Goal: Task Accomplishment & Management: Manage account settings

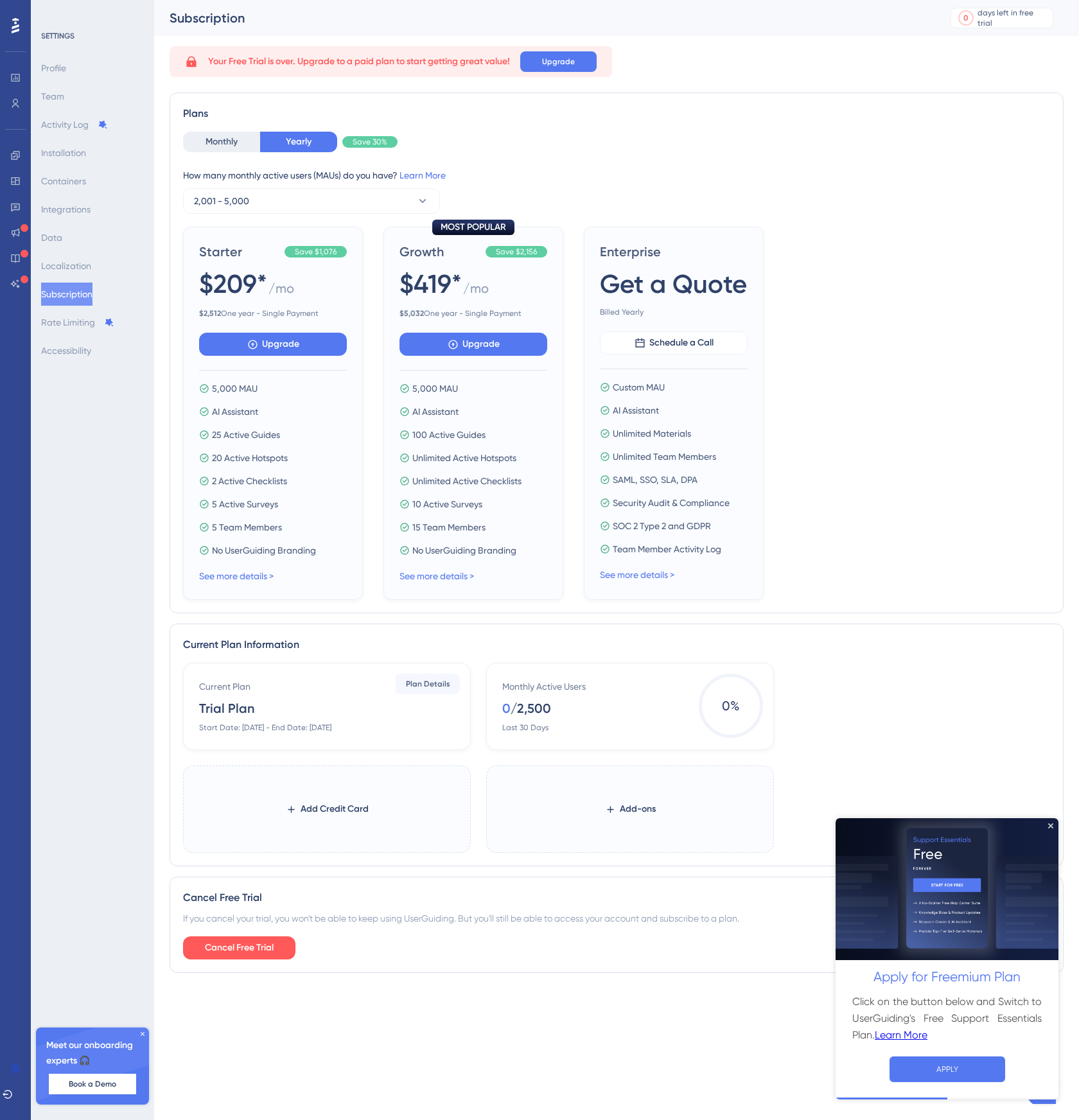
click at [142, 1037] on icon at bounding box center [142, 1034] width 8 height 8
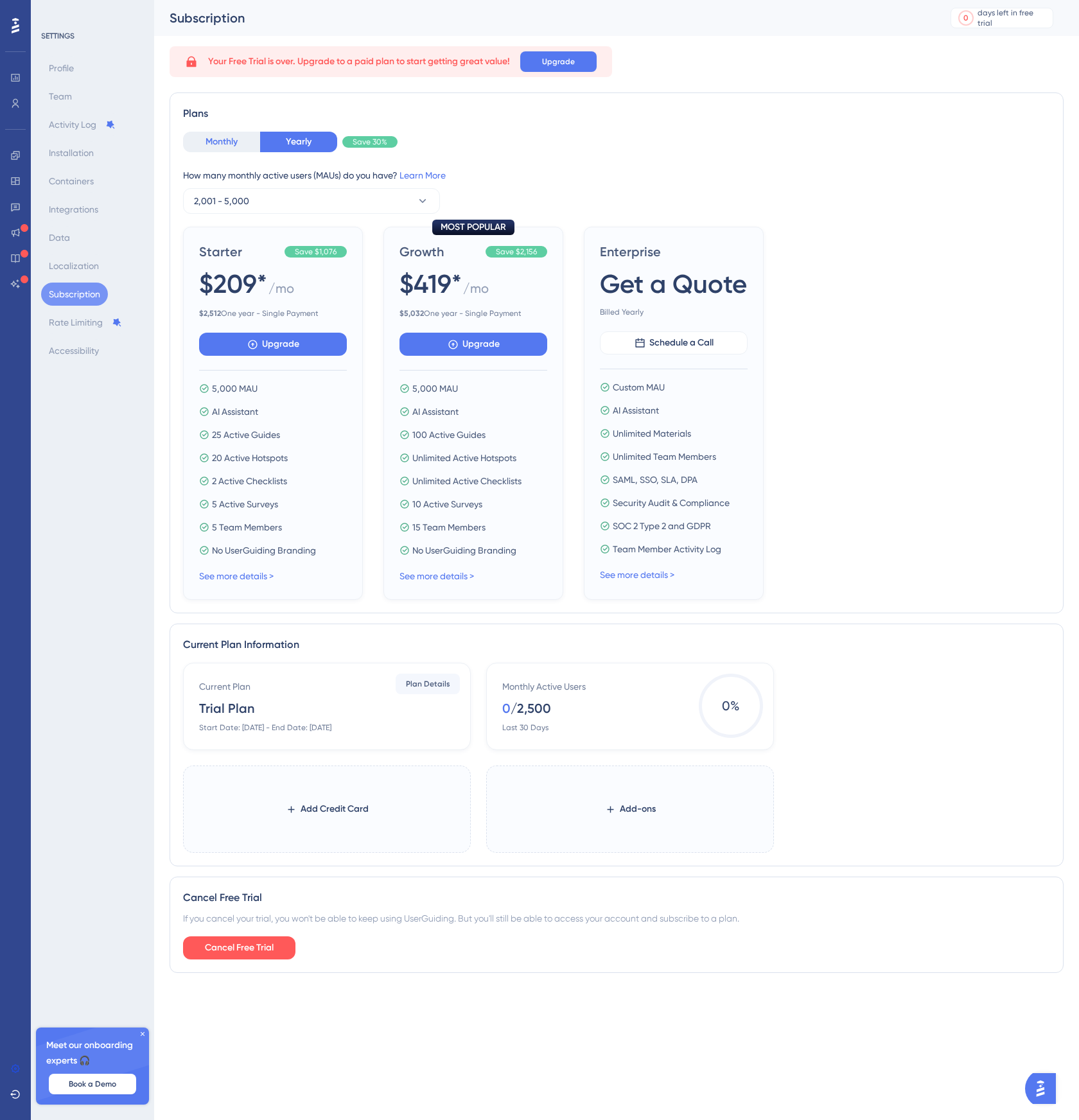
click at [225, 143] on button "Monthly" at bounding box center [221, 141] width 77 height 20
click at [316, 146] on button "Yearly" at bounding box center [298, 141] width 77 height 20
click at [205, 252] on span "Starter" at bounding box center [239, 251] width 80 height 18
copy span "Starter"
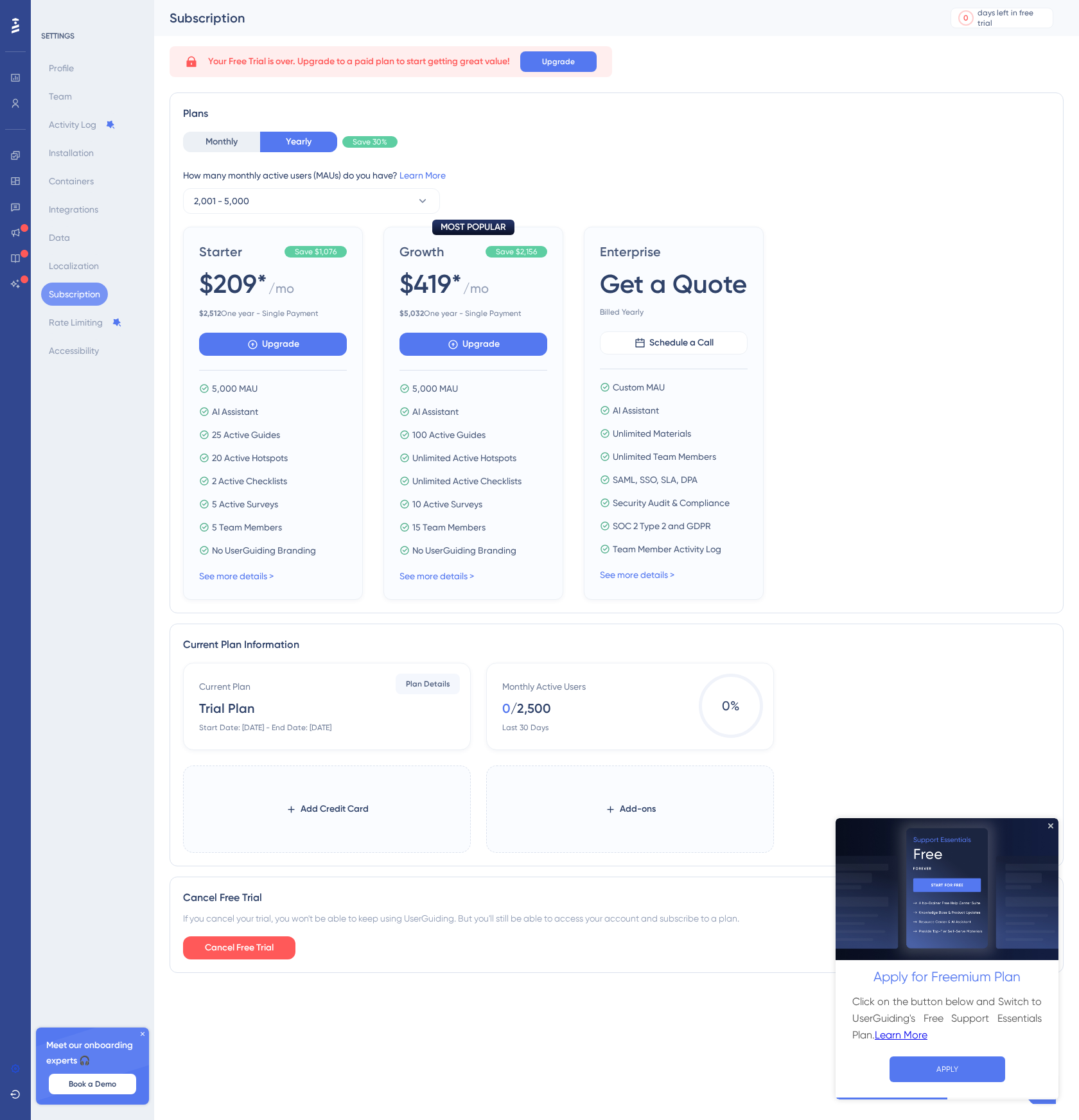
click at [249, 588] on div "Starter Save $1,076 $209* / mo $ 2,512 One year - Single Payment Upgrade 5,000 …" at bounding box center [273, 413] width 180 height 373
click at [217, 582] on div "See more details >" at bounding box center [273, 577] width 148 height 16
click at [220, 577] on link "See more details >" at bounding box center [236, 576] width 75 height 11
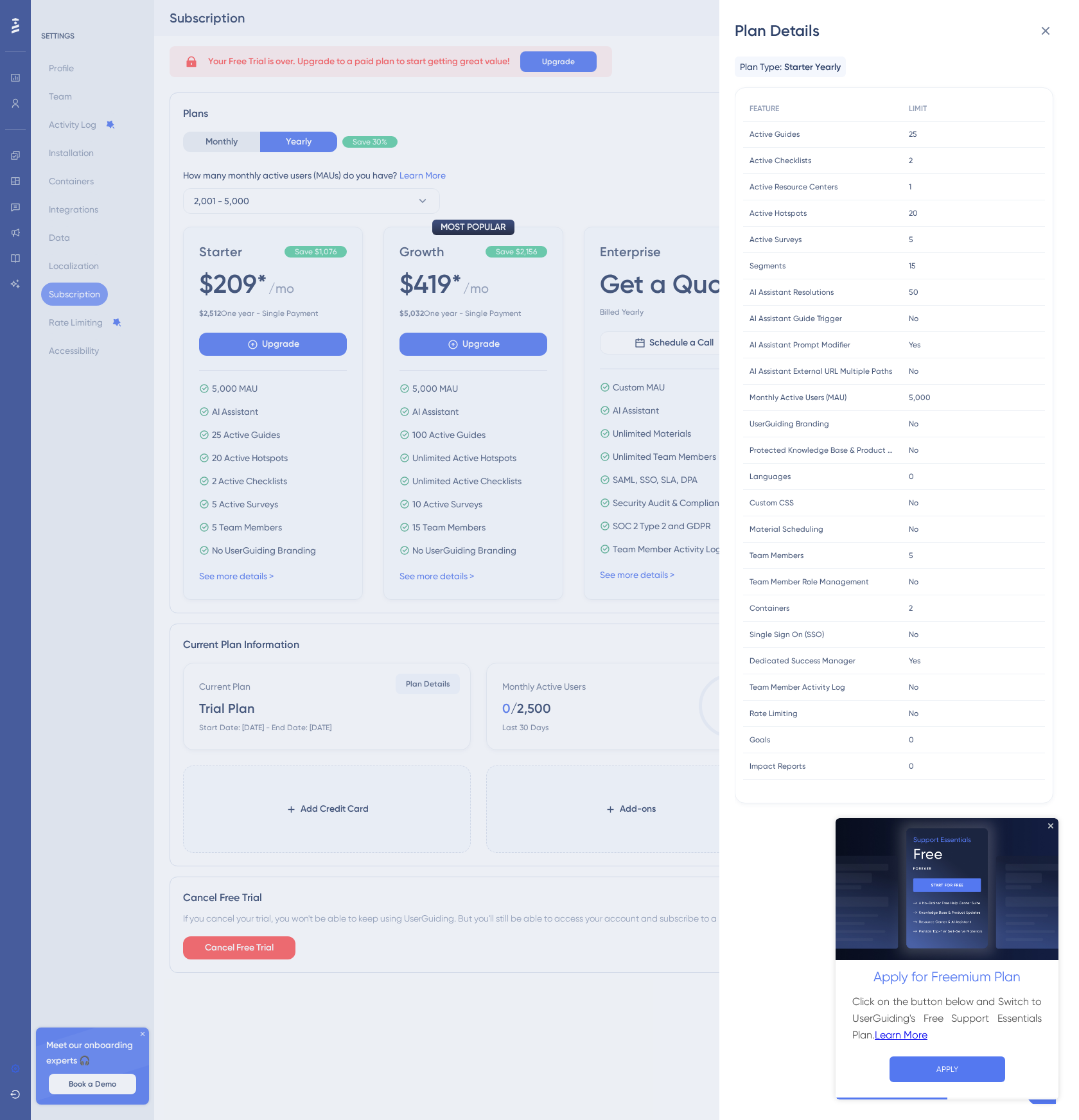
click at [1052, 832] on img at bounding box center [947, 889] width 223 height 142
click at [1053, 824] on icon "Close Preview" at bounding box center [1051, 825] width 5 height 5
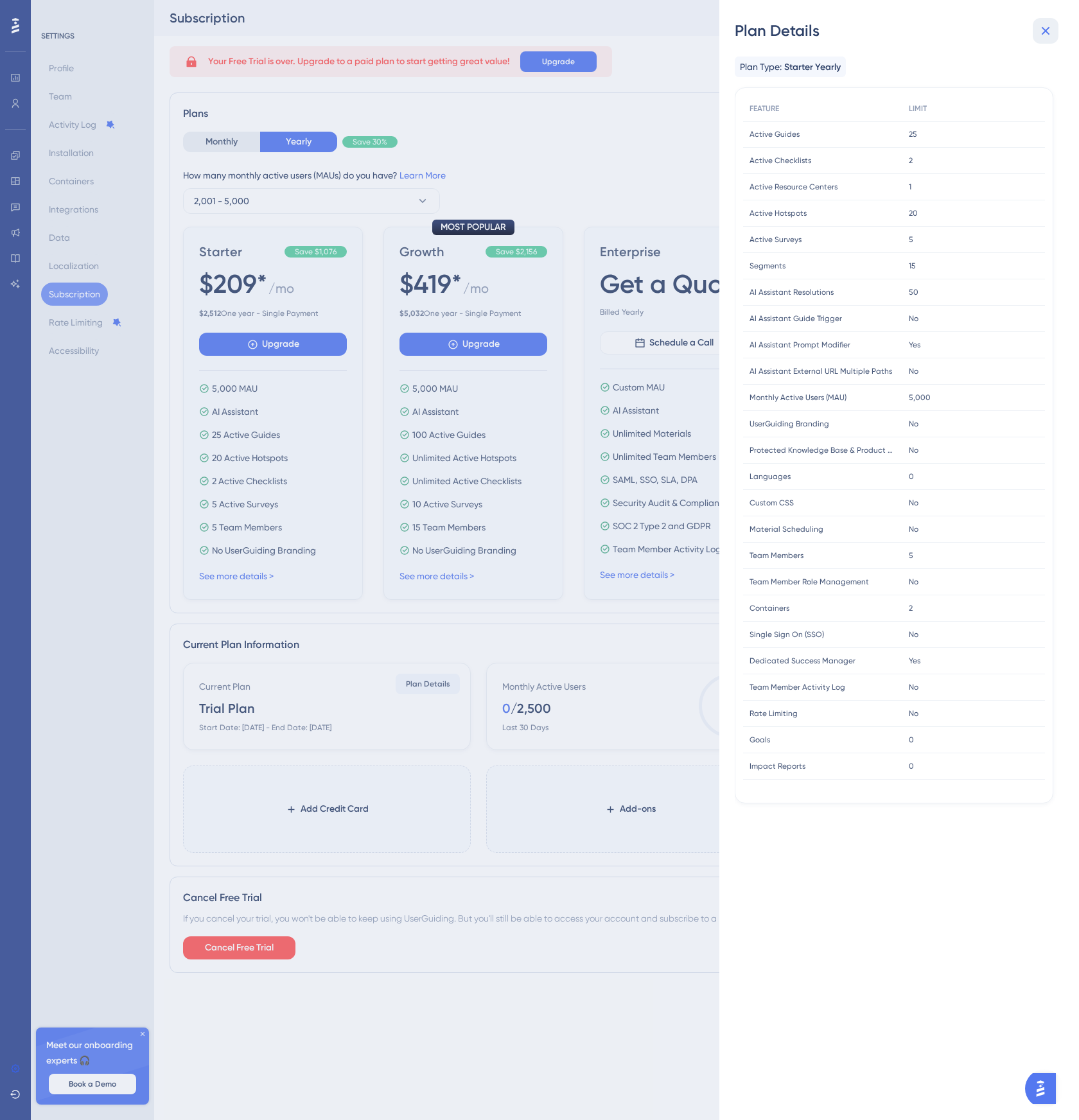
click at [1043, 42] on button at bounding box center [1046, 30] width 25 height 25
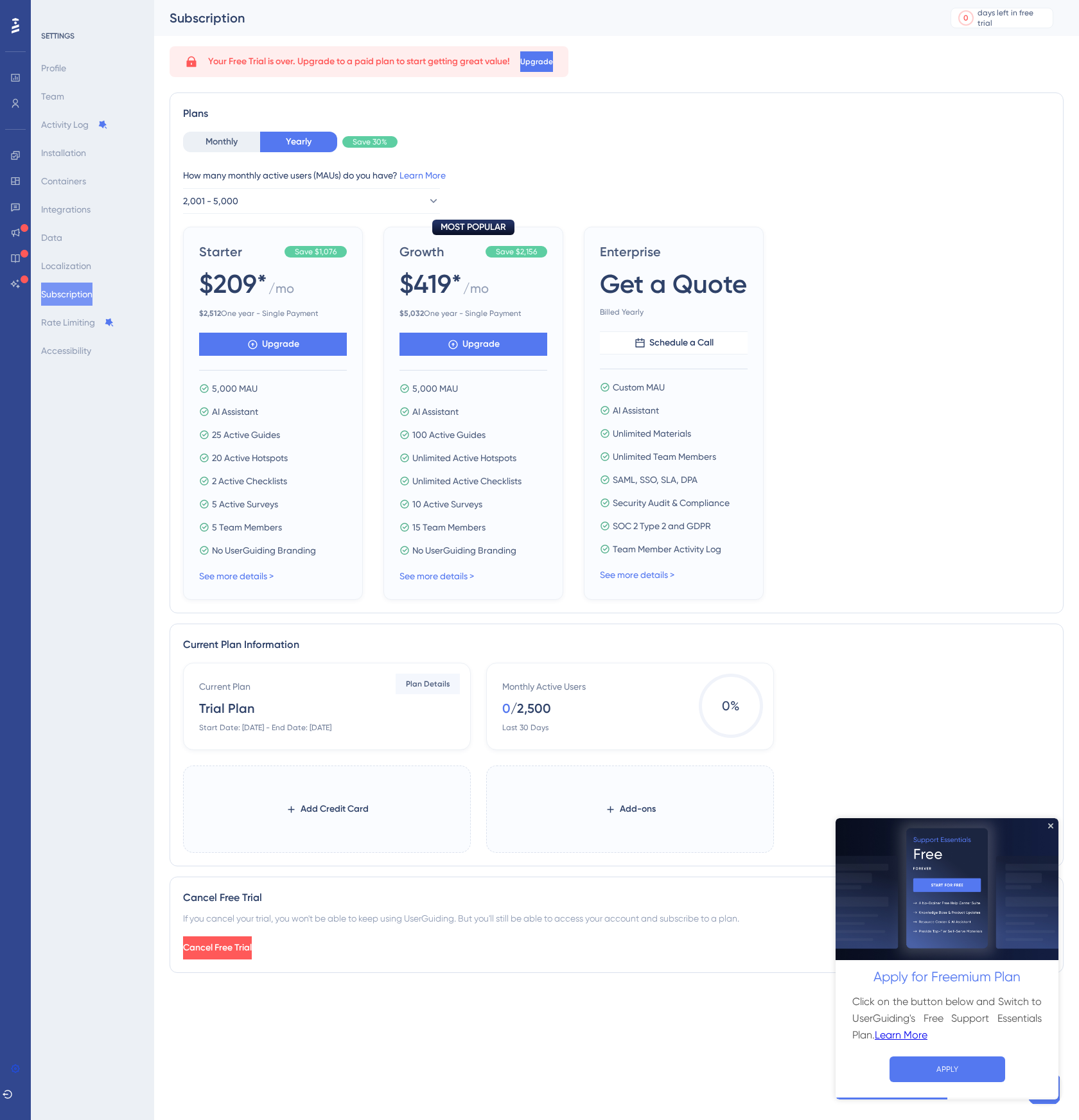
click at [111, 448] on div "SETTINGS Profile Team Activity Log Installation Containers Integrations Data Lo…" at bounding box center [93, 560] width 124 height 1120
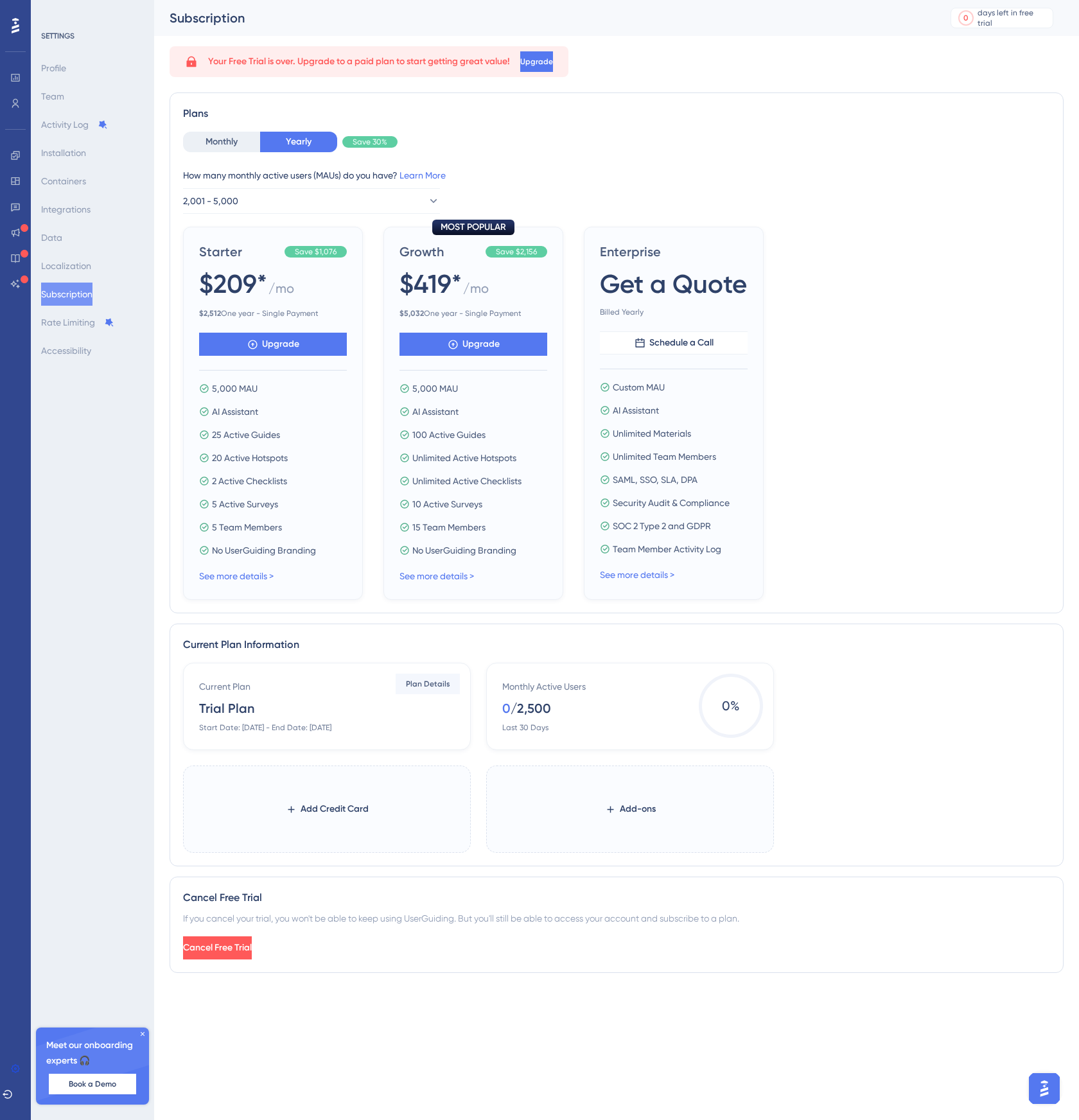
click at [140, 1035] on icon at bounding box center [142, 1034] width 8 height 8
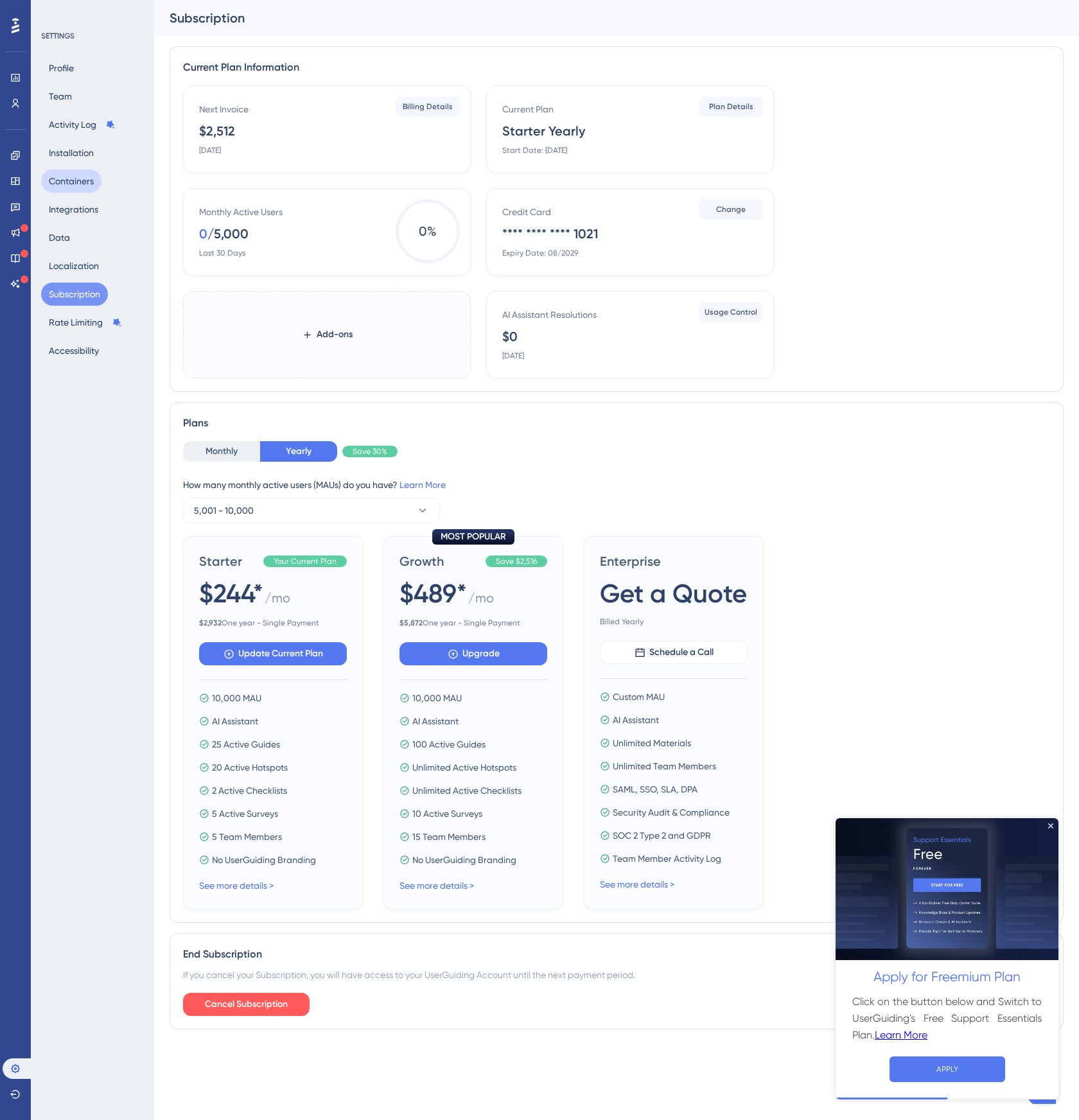
click at [77, 186] on button "Containers" at bounding box center [71, 181] width 60 height 23
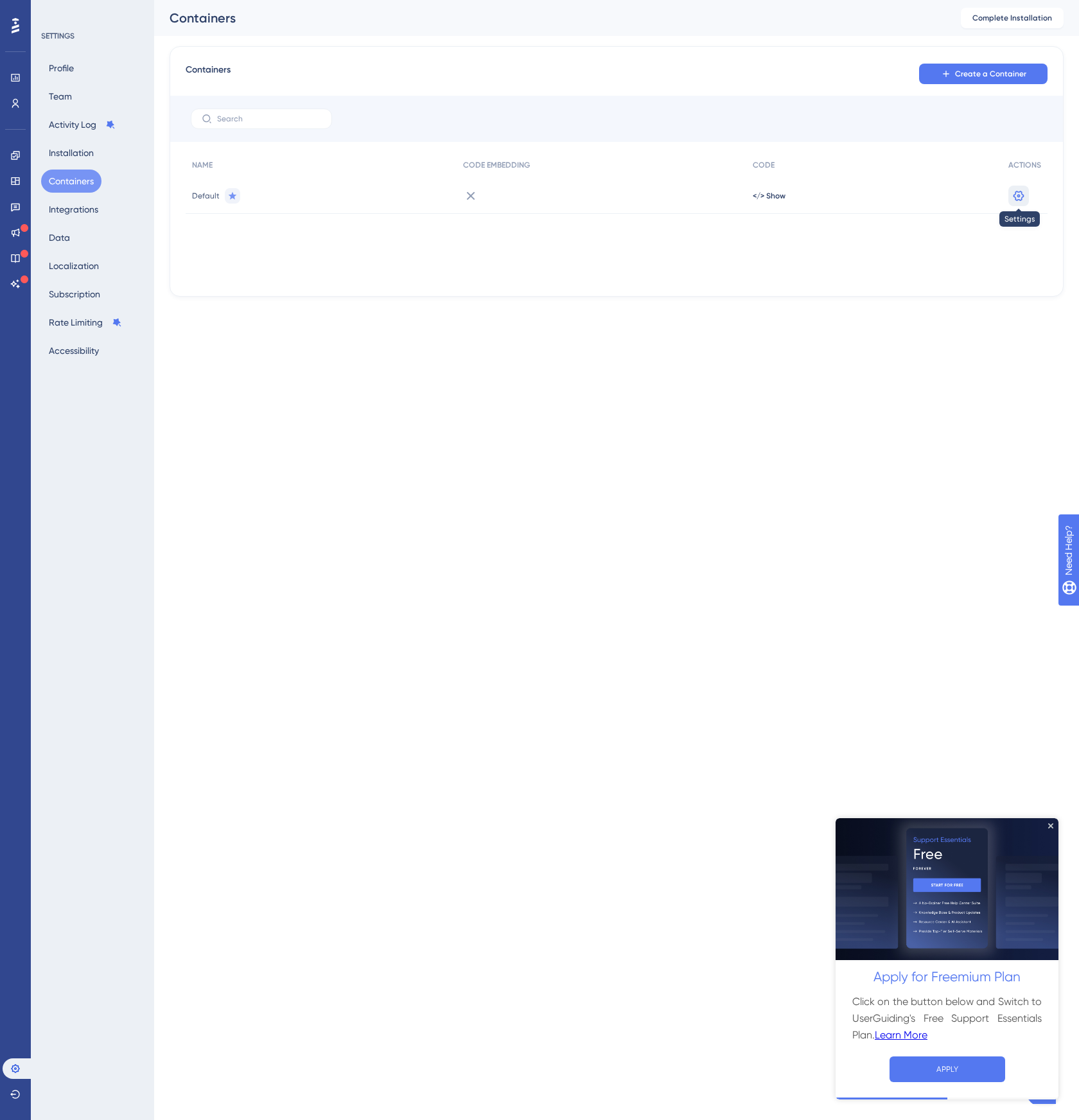
click at [1011, 191] on button at bounding box center [1019, 196] width 20 height 20
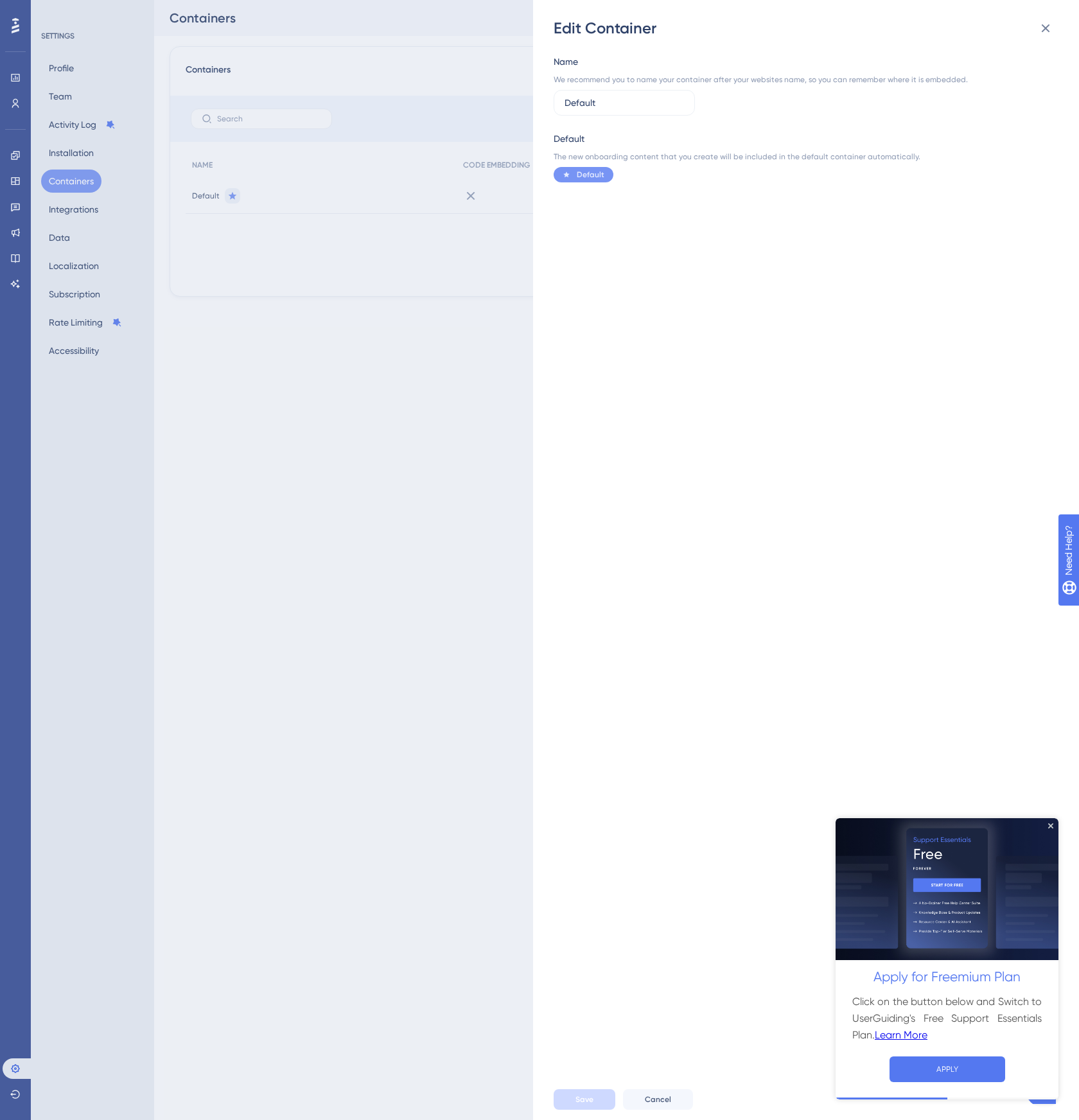
click at [465, 317] on div "Edit Container Name We recommend you to name your container after your websites…" at bounding box center [540, 560] width 1079 height 1120
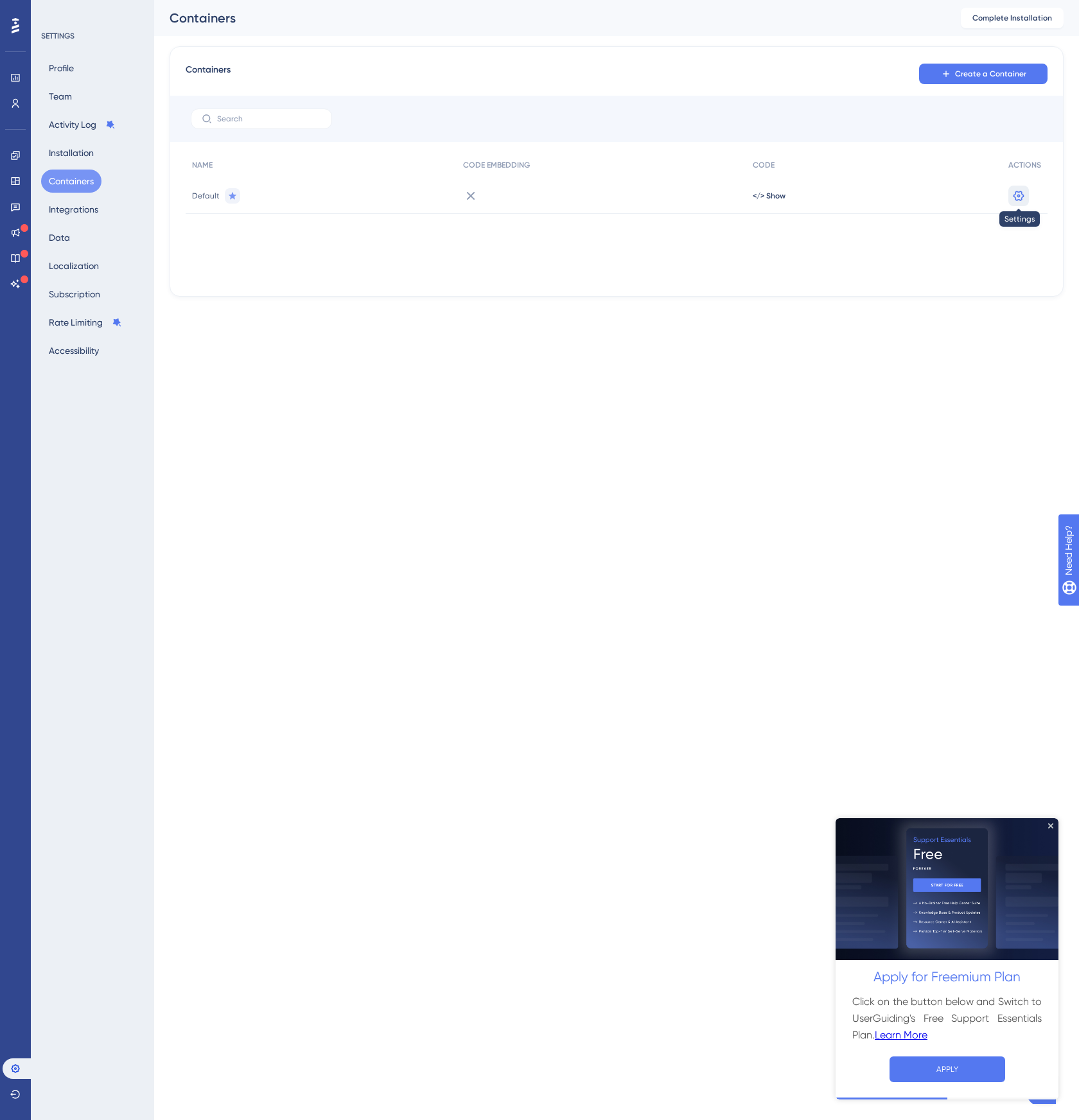
click at [1020, 197] on icon at bounding box center [1019, 196] width 13 height 13
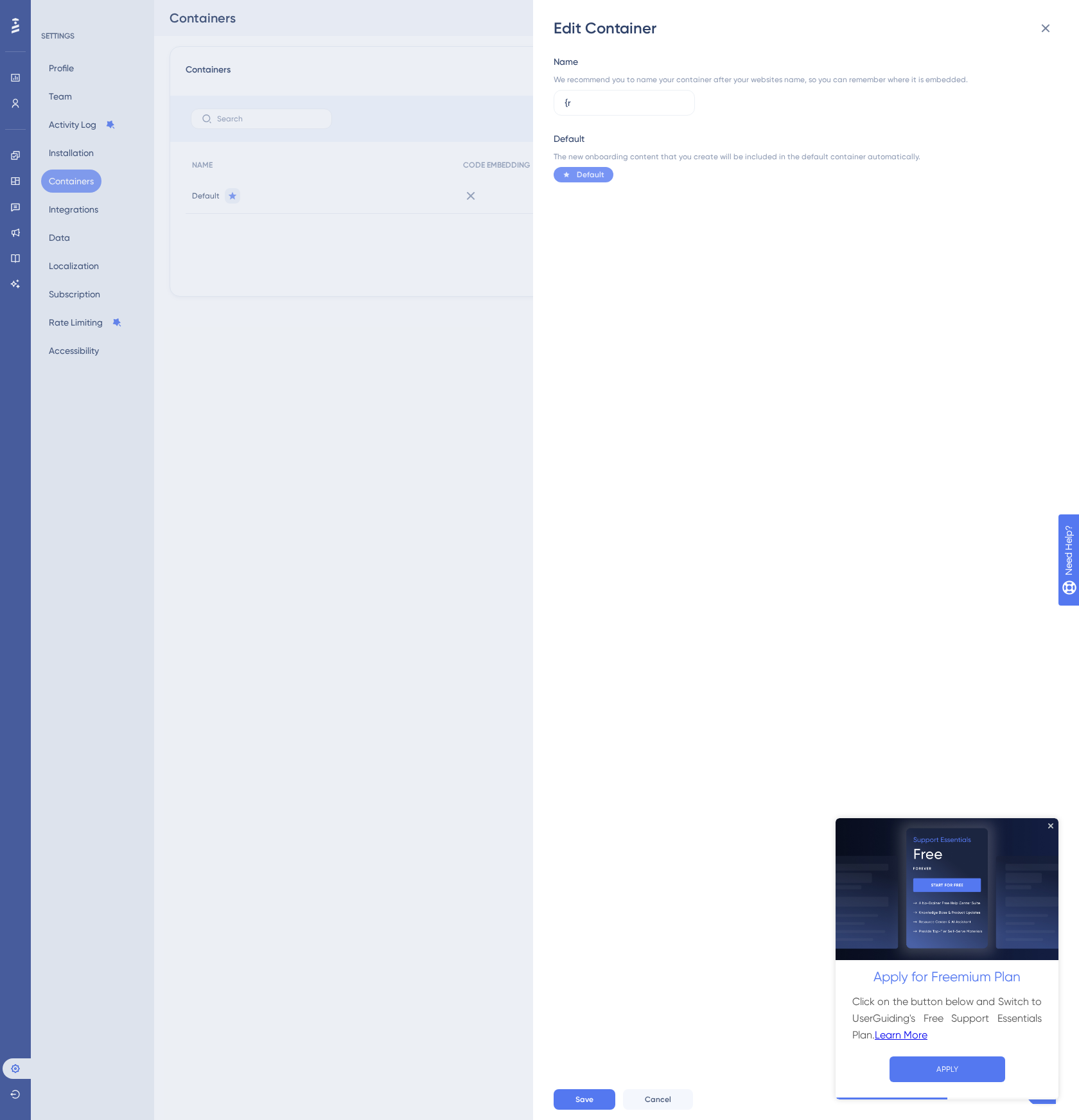
type input "{"
type input "Production"
click at [1056, 829] on img at bounding box center [947, 889] width 223 height 142
click at [644, 1047] on div "Name We recommend you to name your container after your websites name, so you c…" at bounding box center [813, 559] width 518 height 1041
click at [595, 1109] on button "Save" at bounding box center [584, 1100] width 61 height 20
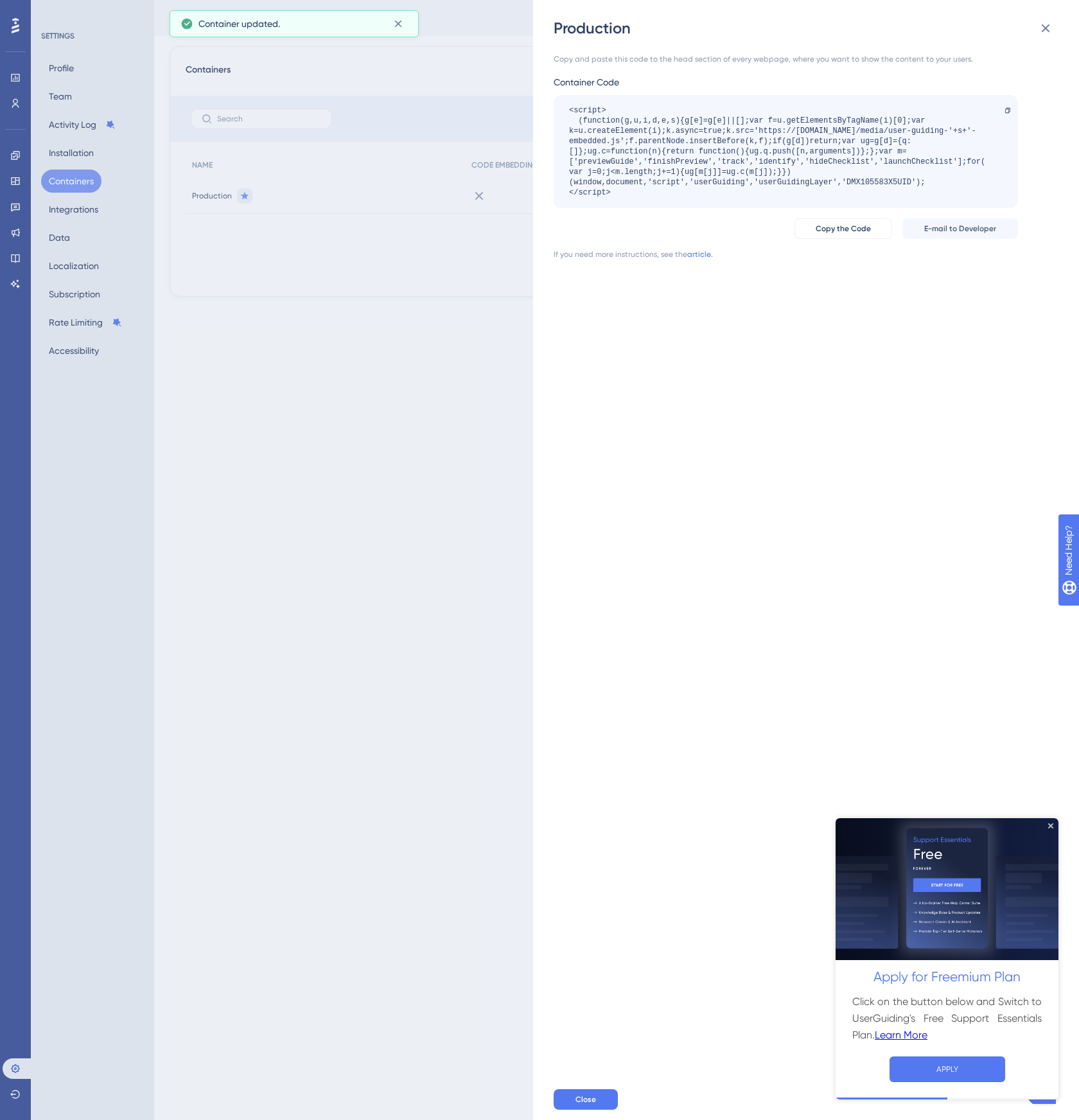
click at [1046, 824] on img at bounding box center [947, 889] width 223 height 142
click at [1055, 822] on img at bounding box center [947, 889] width 223 height 142
click at [1052, 827] on icon "Close Preview" at bounding box center [1051, 825] width 5 height 5
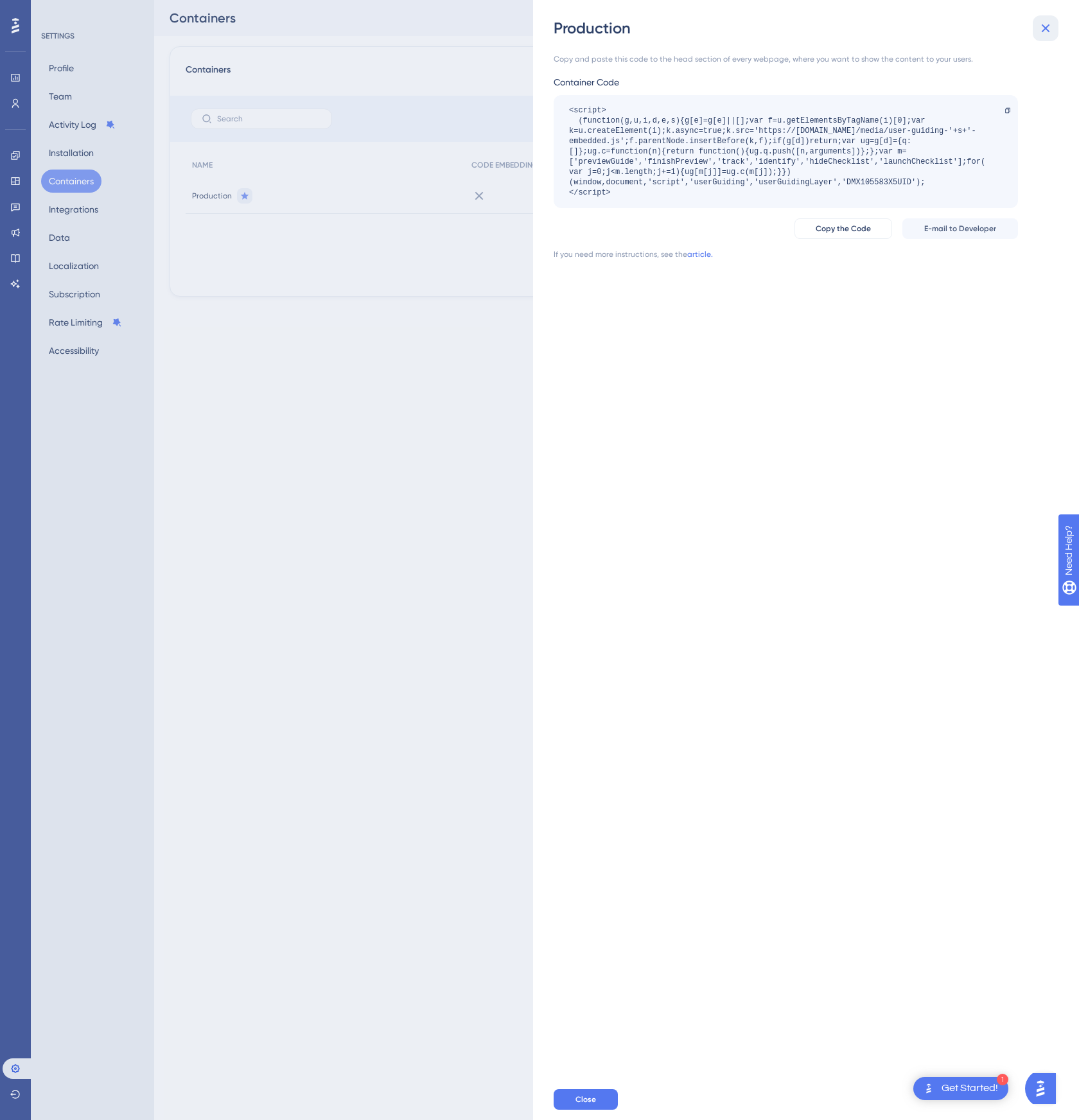
click at [1047, 36] on button at bounding box center [1046, 28] width 25 height 25
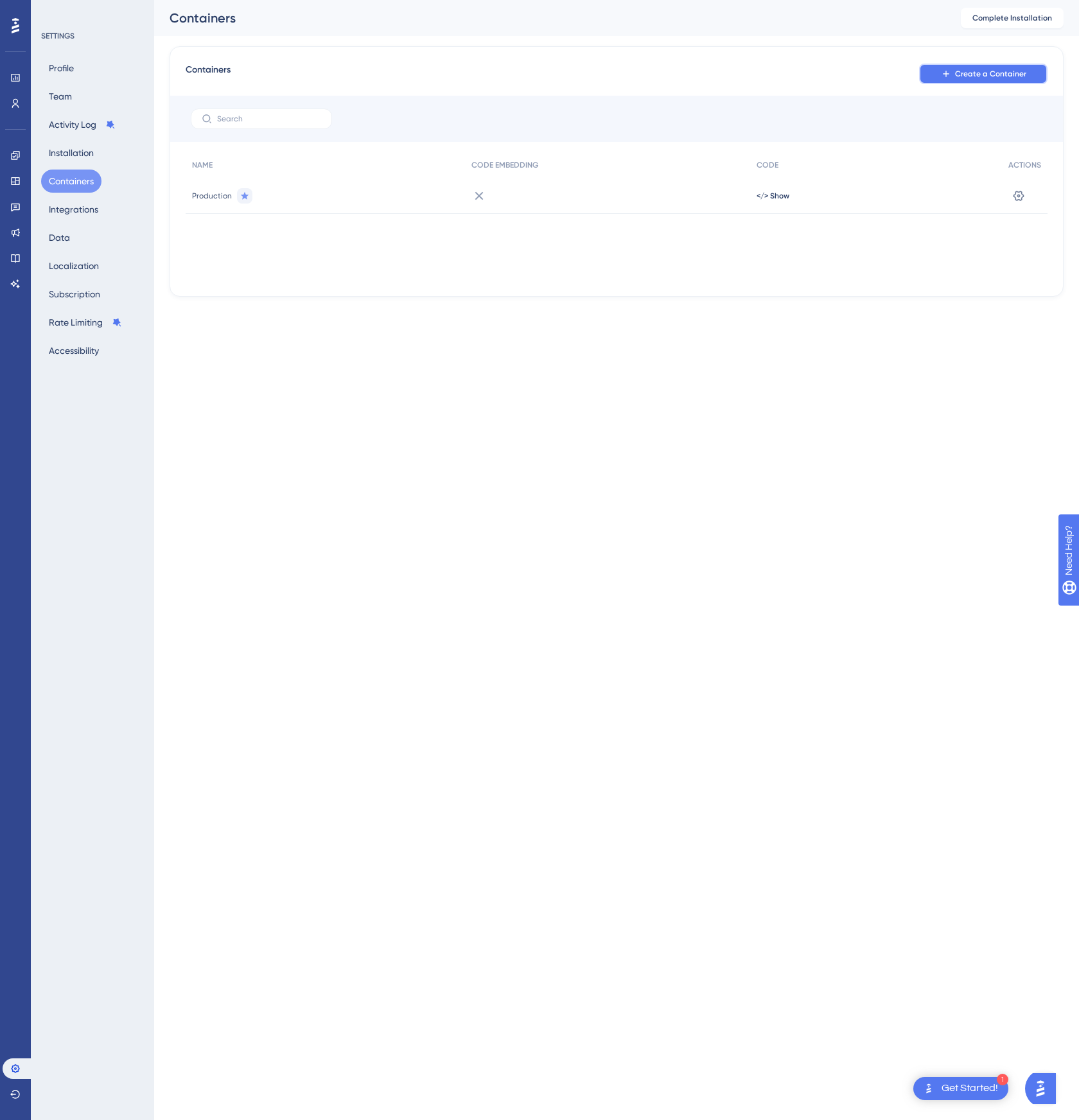
click at [995, 78] on span "Create a Container" at bounding box center [990, 74] width 71 height 11
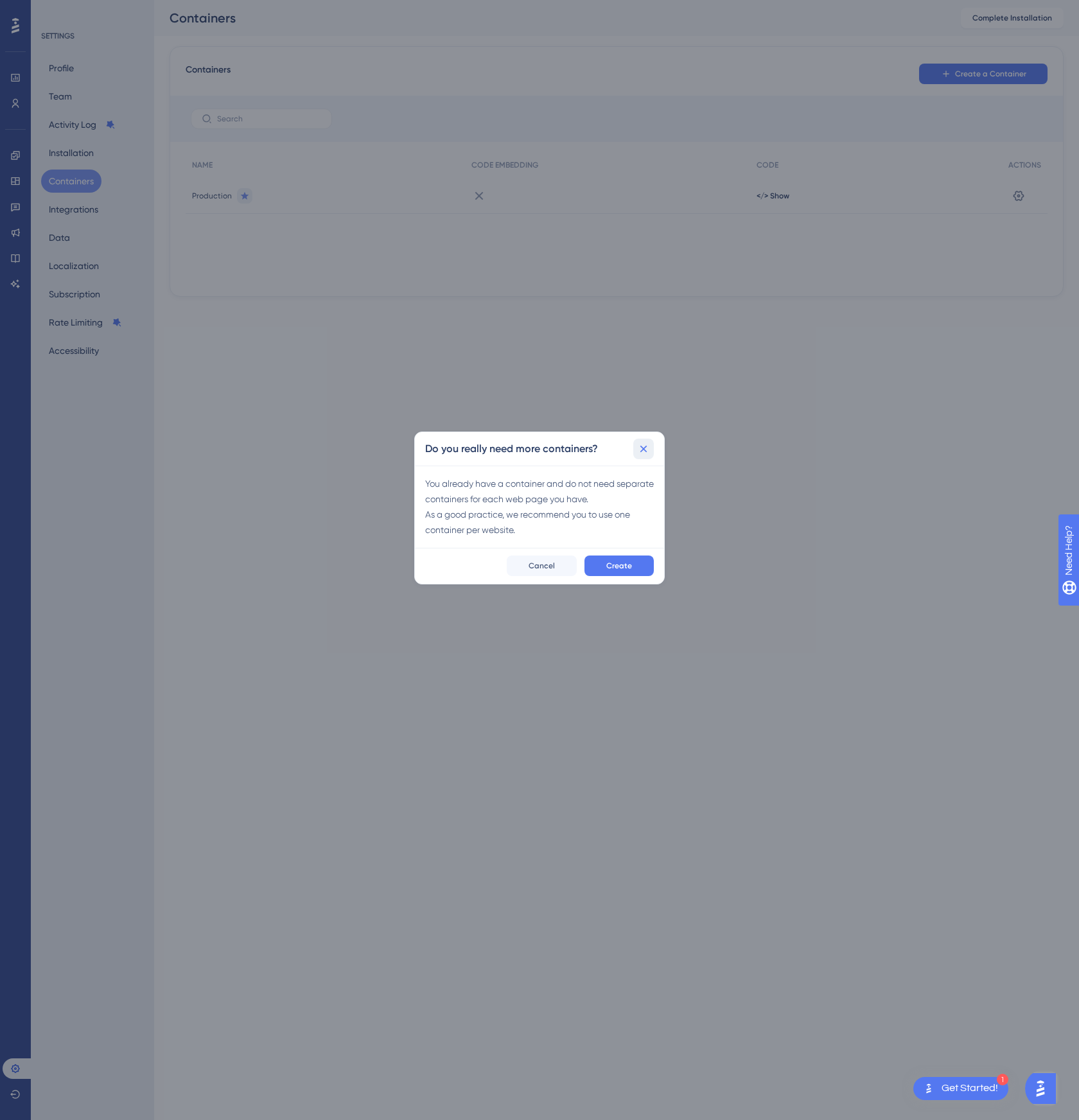
click at [649, 444] on icon at bounding box center [643, 449] width 13 height 13
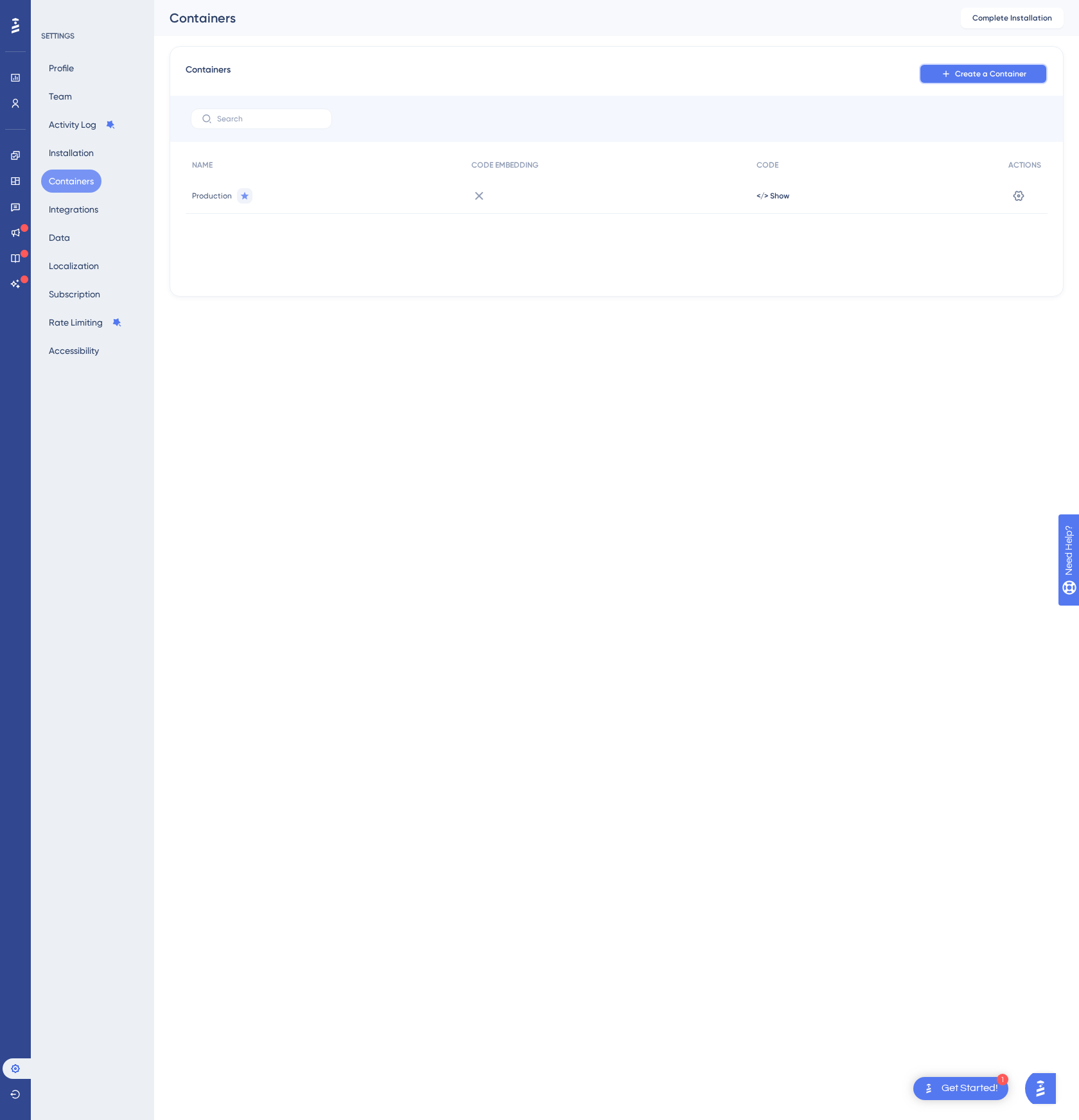
click at [973, 67] on button "Create a Container" at bounding box center [984, 73] width 129 height 20
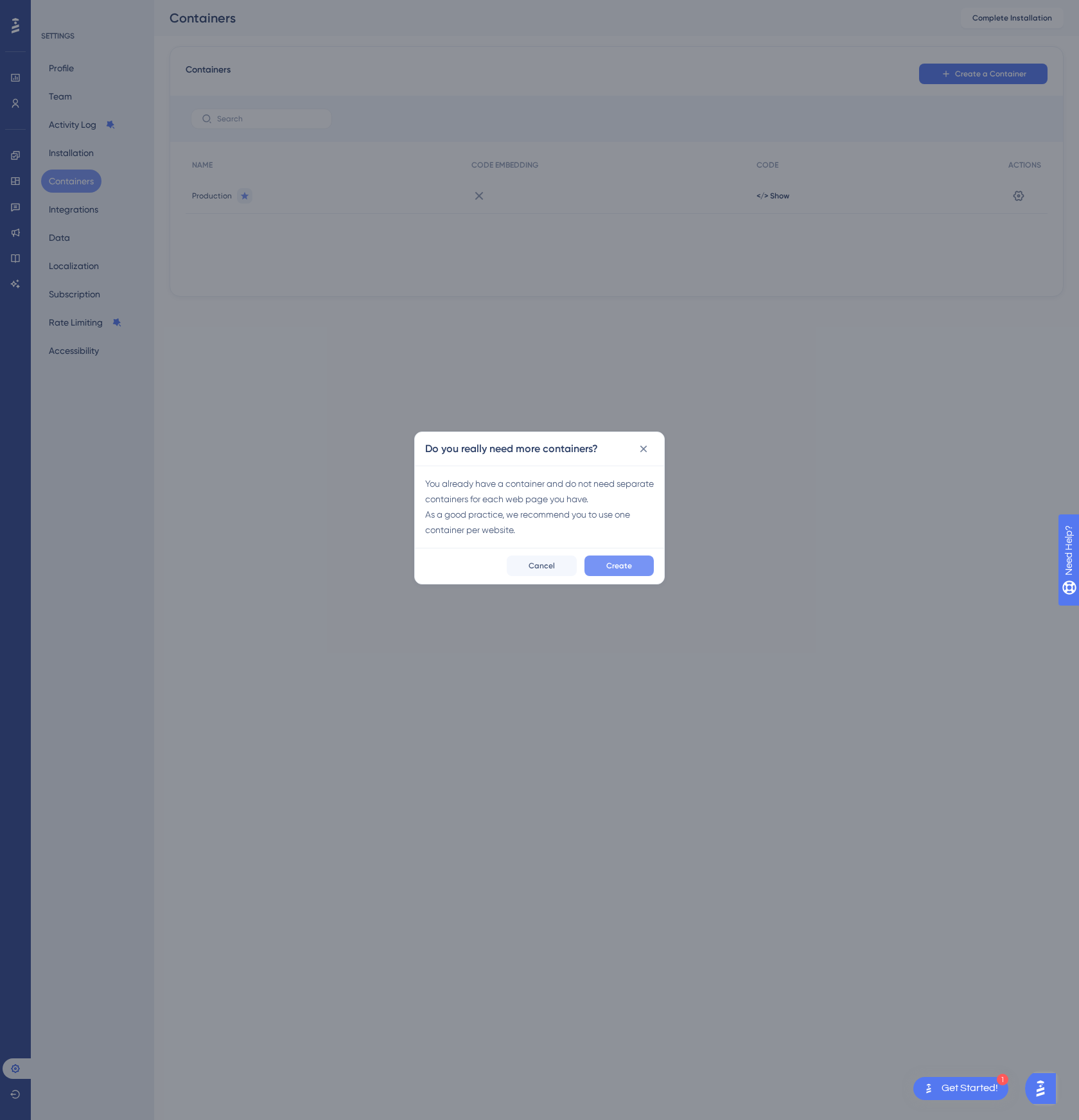
click at [592, 564] on button "Create" at bounding box center [618, 566] width 69 height 20
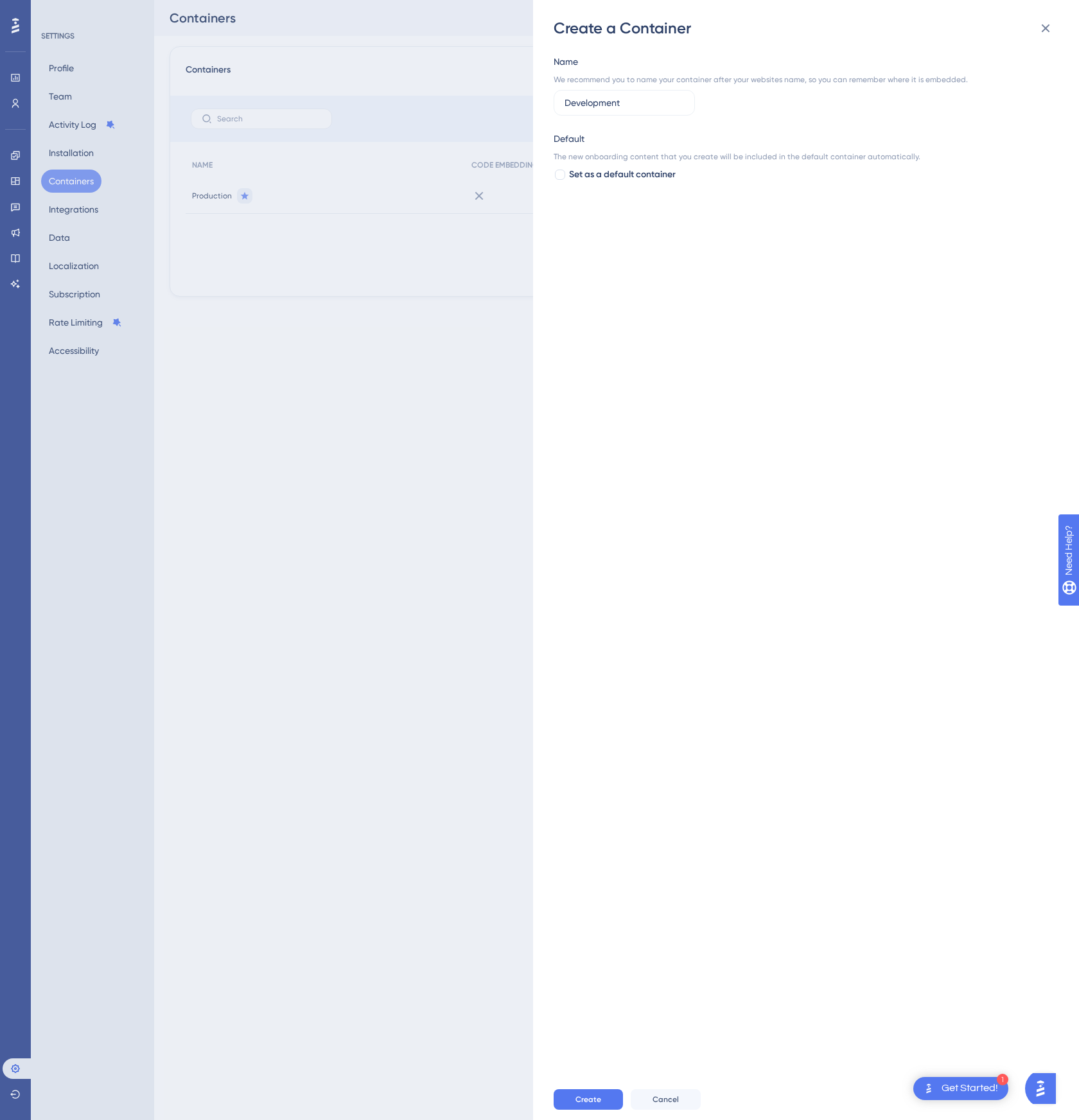
type input "Development"
click at [613, 1102] on button "Create" at bounding box center [588, 1100] width 69 height 20
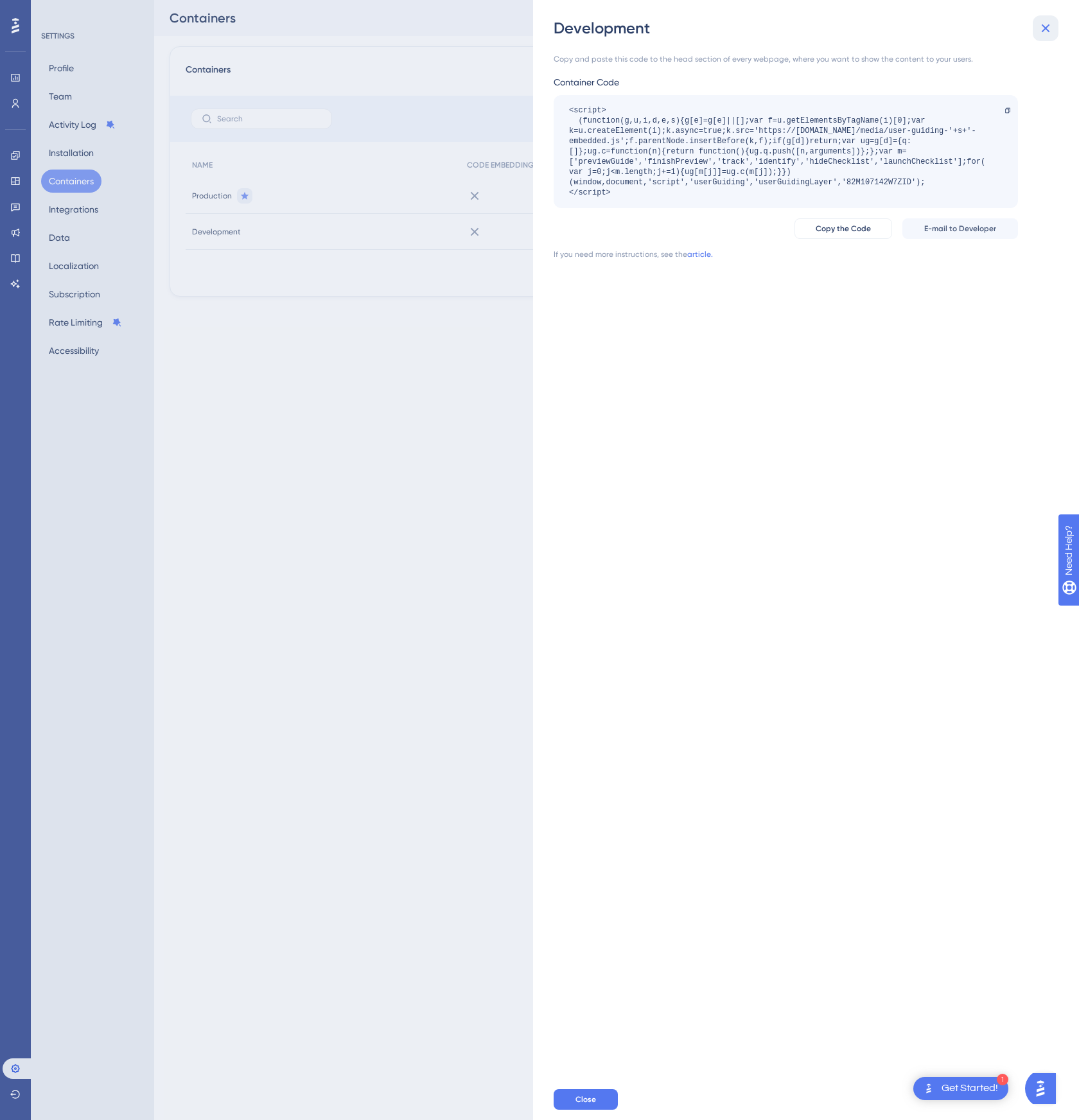
click at [1048, 24] on icon at bounding box center [1046, 28] width 16 height 16
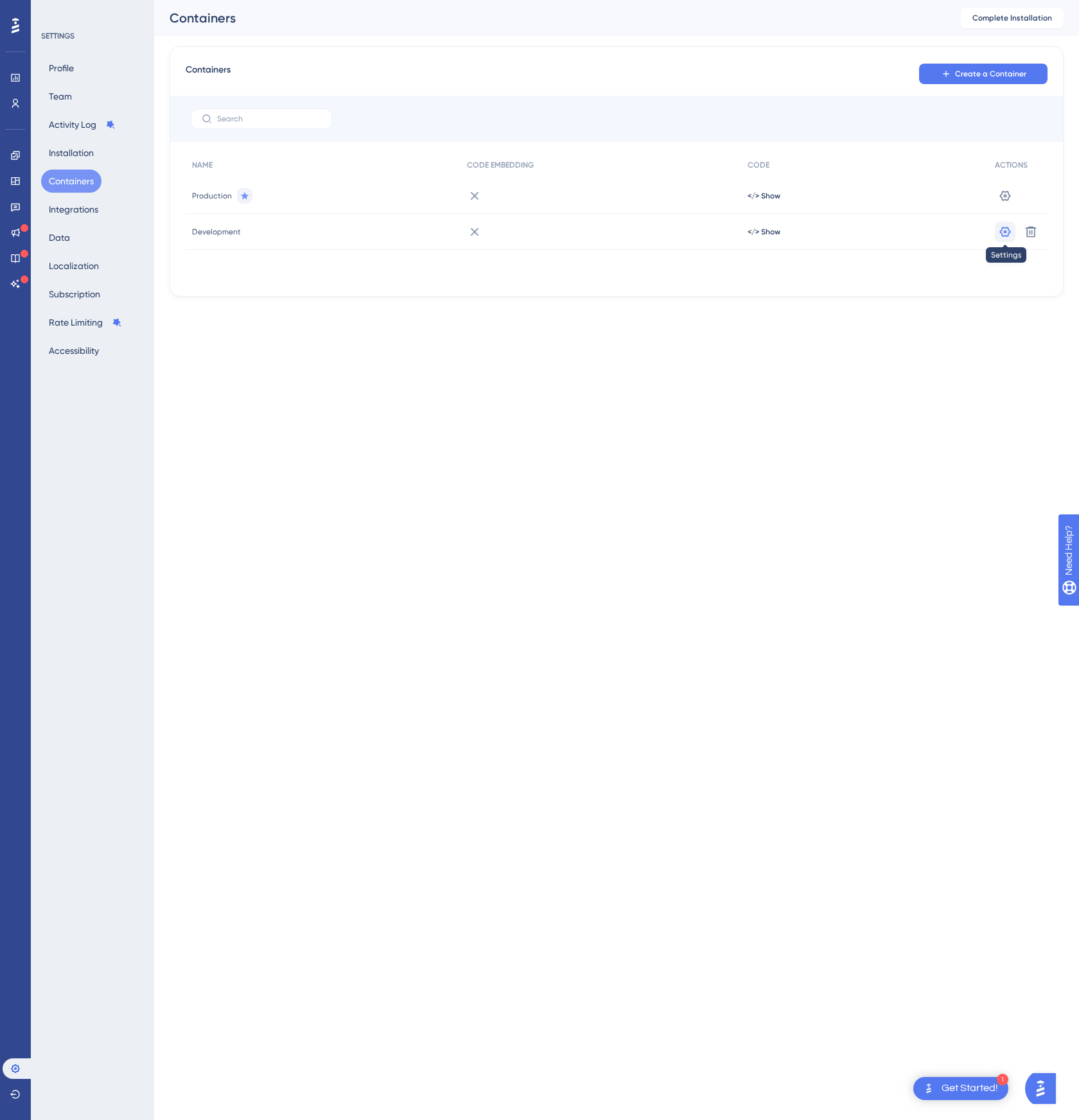
click at [999, 231] on icon at bounding box center [1005, 232] width 13 height 13
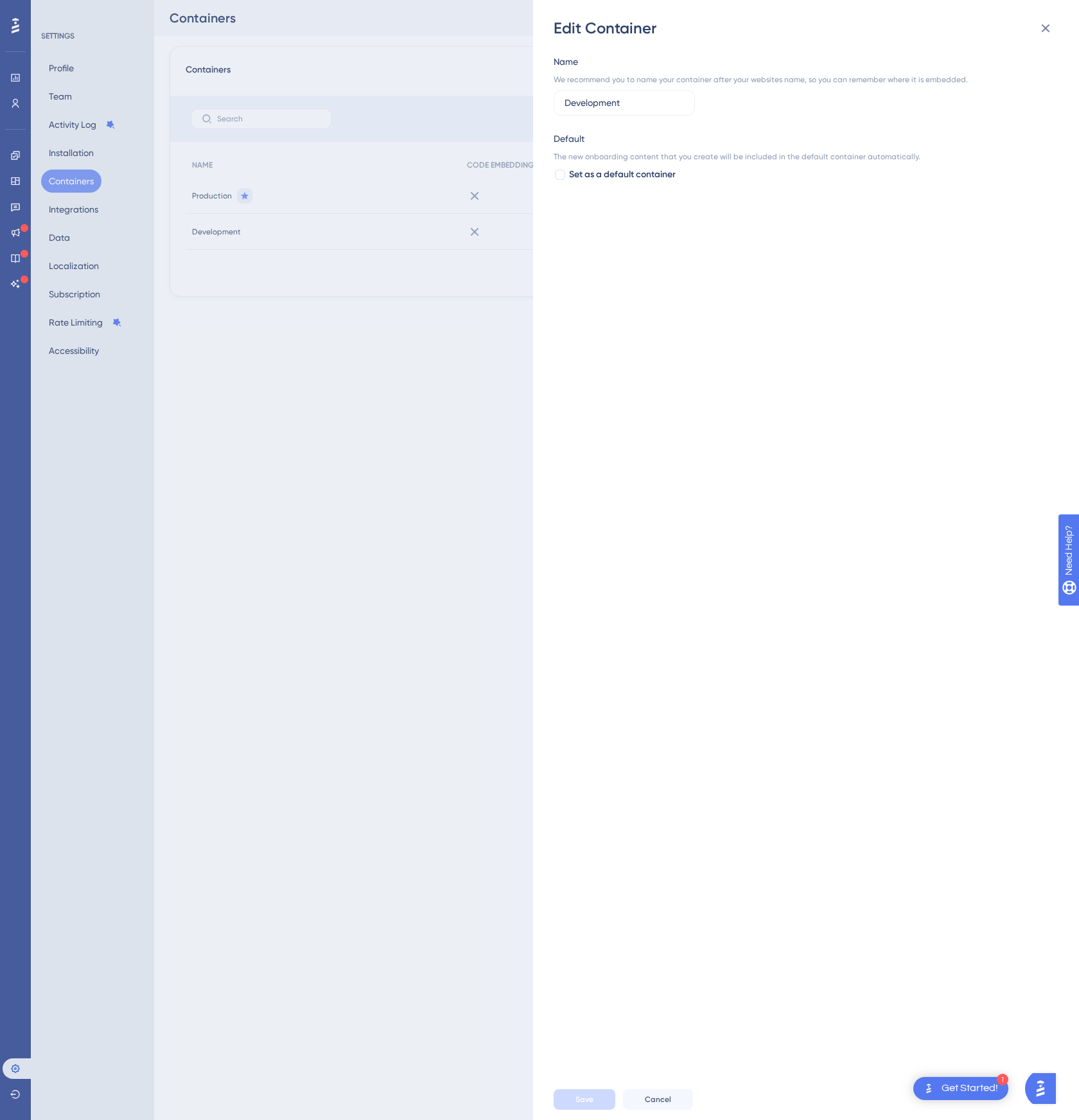
click at [438, 456] on div "Edit Container Name We recommend you to name your container after your websites…" at bounding box center [540, 560] width 1079 height 1120
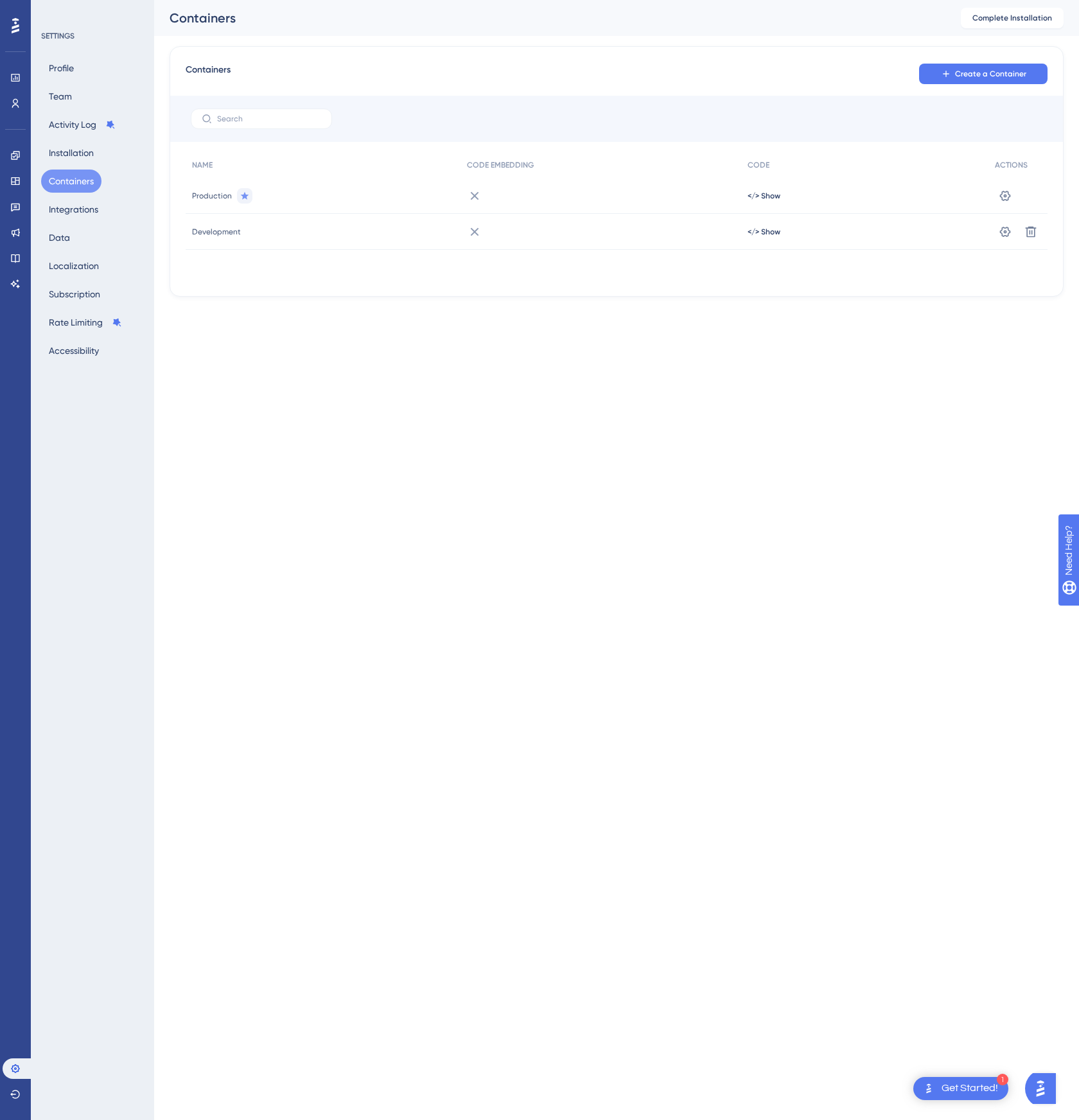
click at [762, 221] on div "</> Show" at bounding box center [865, 232] width 247 height 36
click at [761, 231] on span "</> Show" at bounding box center [764, 232] width 33 height 11
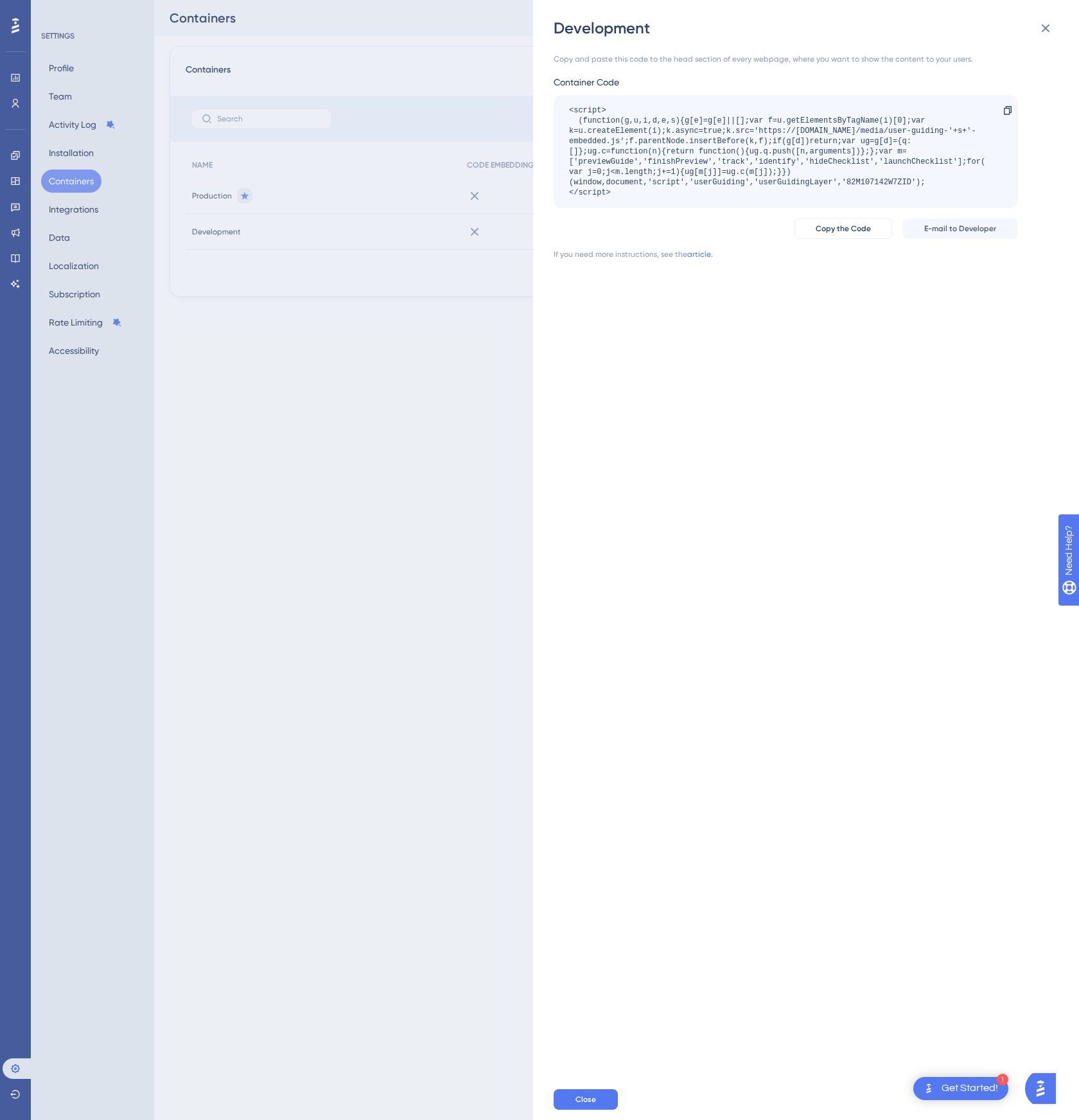
click at [864, 183] on div "<script> (function(g,u,i,d,e,s){g[e]=g[e]||[];var f=u.getElementsByTagName(i)[0…" at bounding box center [779, 151] width 421 height 93
copy div "82M107142W7ZID"
click at [862, 175] on div "<script> (function(g,u,i,d,e,s){g[e]=g[e]||[];var f=u.getElementsByTagName(i)[0…" at bounding box center [779, 151] width 421 height 93
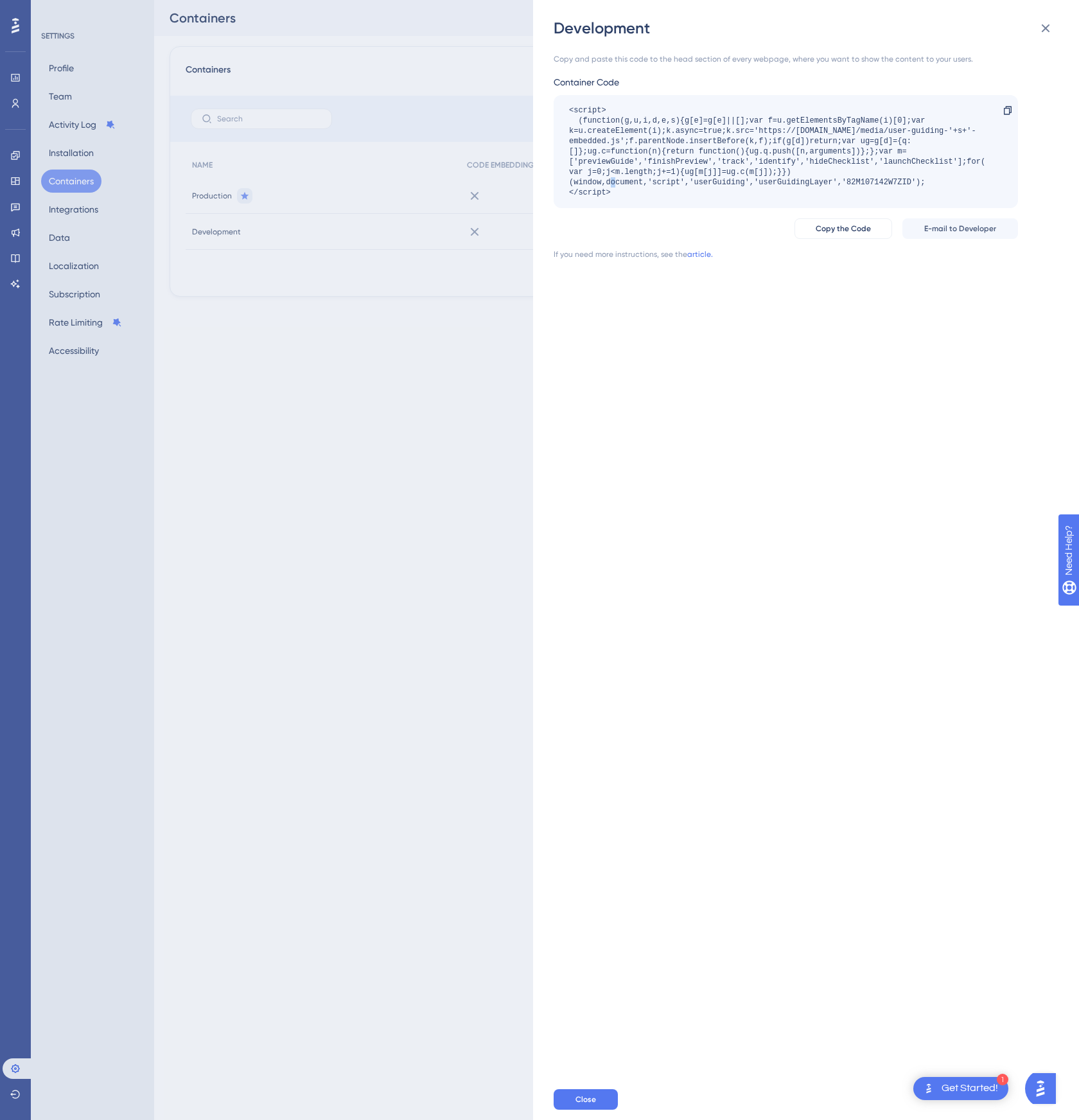
click at [864, 179] on div "<script> (function(g,u,i,d,e,s){g[e]=g[e]||[];var f=u.getElementsByTagName(i)[0…" at bounding box center [779, 151] width 421 height 93
copy div "82M107142W7ZID"
click at [443, 198] on div "Development Copy and paste this code to the head section of every webpage, wher…" at bounding box center [540, 560] width 1079 height 1120
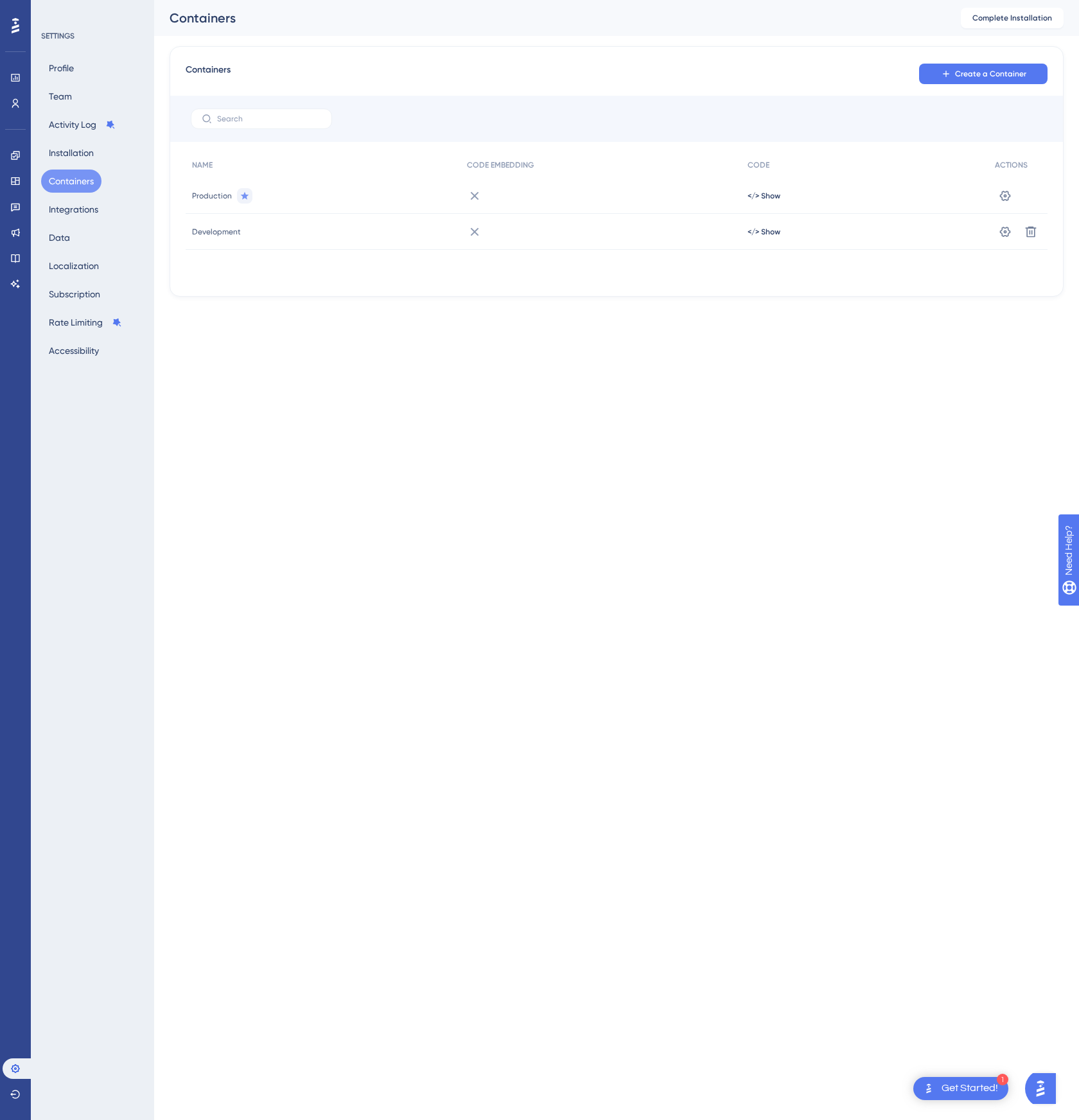
click at [388, 198] on div "Production" at bounding box center [323, 196] width 275 height 36
click at [779, 194] on span "</> Show" at bounding box center [764, 196] width 33 height 11
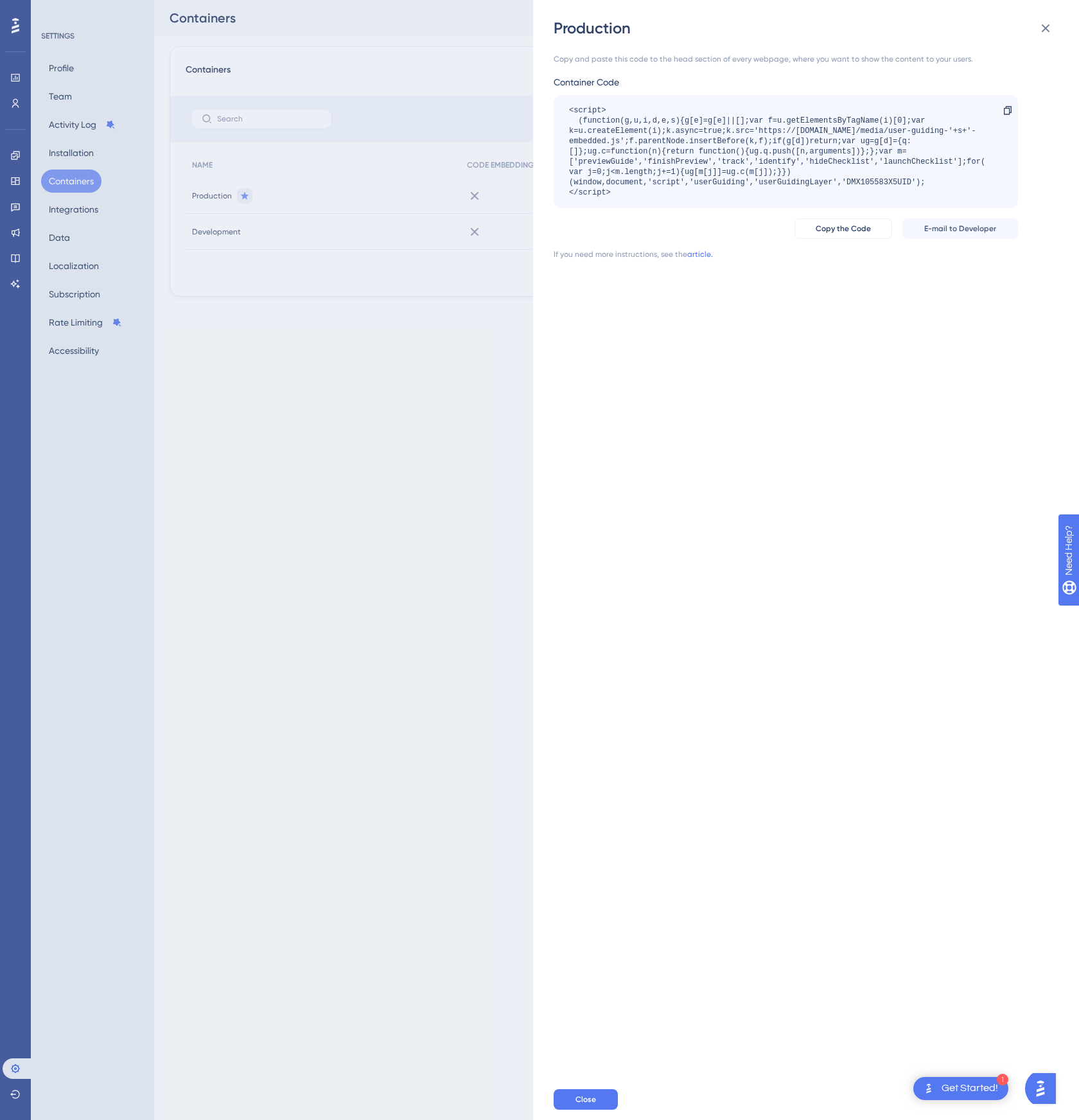
click at [892, 181] on div "<script> (function(g,u,i,d,e,s){g[e]=g[e]||[];var f=u.getElementsByTagName(i)[0…" at bounding box center [779, 151] width 421 height 93
copy div "DMX105583X5UID"
click at [329, 557] on div "Production Copy and paste this code to the head section of every webpage, where…" at bounding box center [540, 560] width 1079 height 1120
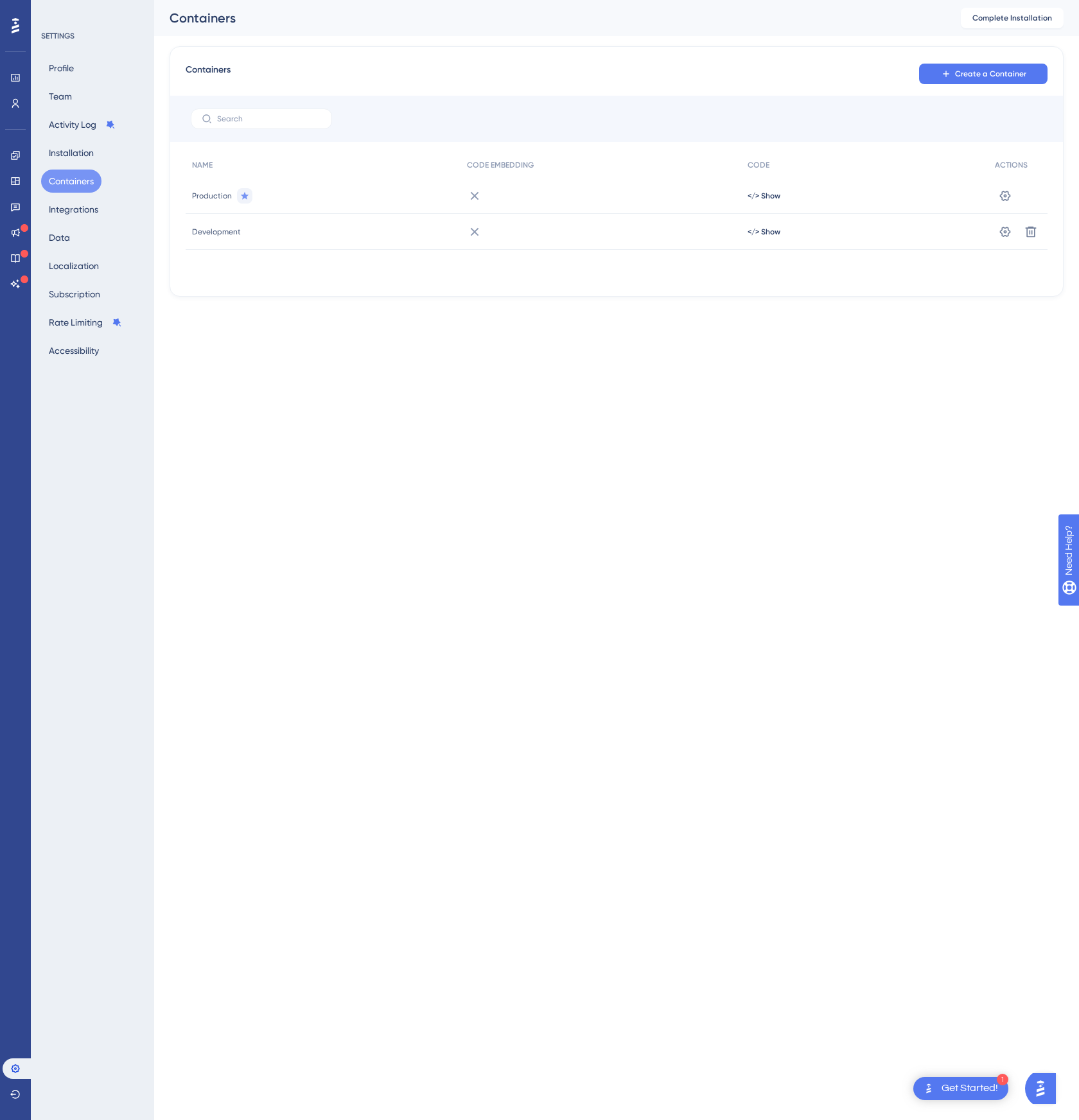
click at [805, 218] on div "</> Show" at bounding box center [865, 232] width 247 height 36
click at [767, 222] on div "</> Show" at bounding box center [865, 232] width 247 height 36
click at [763, 230] on span "</> Show" at bounding box center [764, 232] width 33 height 11
